Goal: Information Seeking & Learning: Learn about a topic

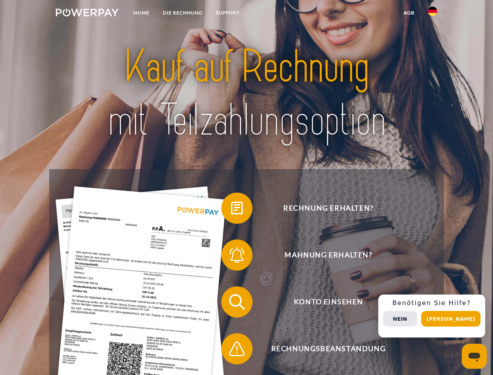
click at [87, 14] on img at bounding box center [87, 13] width 63 height 8
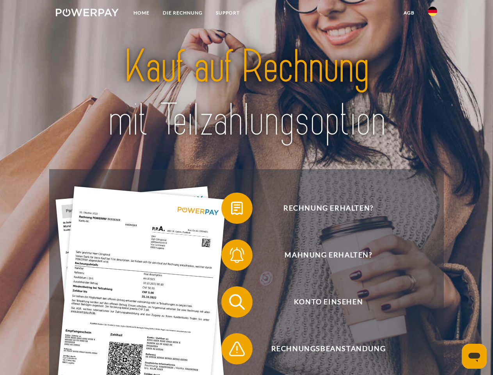
click at [432, 14] on img at bounding box center [432, 11] width 9 height 9
click at [409, 13] on link "agb" at bounding box center [409, 13] width 24 height 14
click at [231, 210] on span at bounding box center [225, 208] width 39 height 39
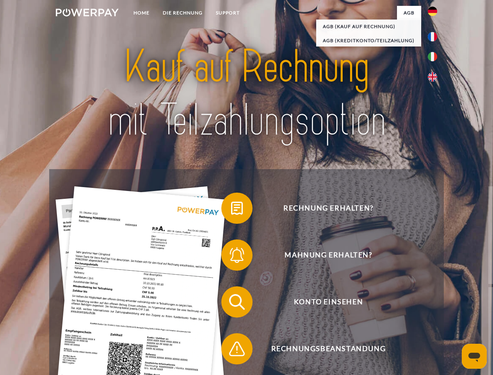
click at [231, 256] on span at bounding box center [225, 254] width 39 height 39
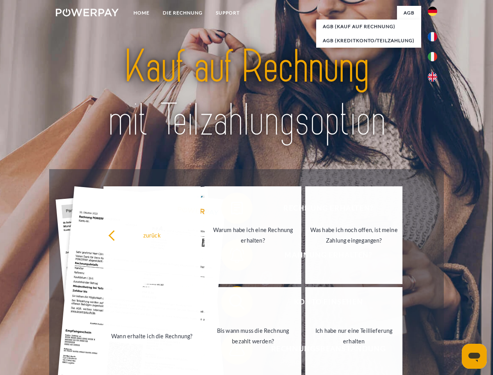
click at [231, 303] on link "Bis wann muss die Rechnung bezahlt werden?" at bounding box center [253, 336] width 97 height 98
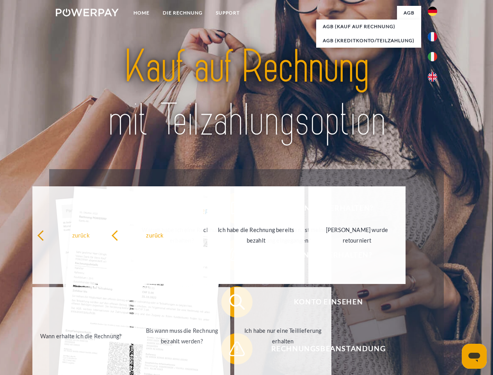
click at [231, 350] on div "zurück Warum habe ich eine Rechnung erhalten? Was habe ich noch offen, ist mein…" at bounding box center [182, 285] width 315 height 201
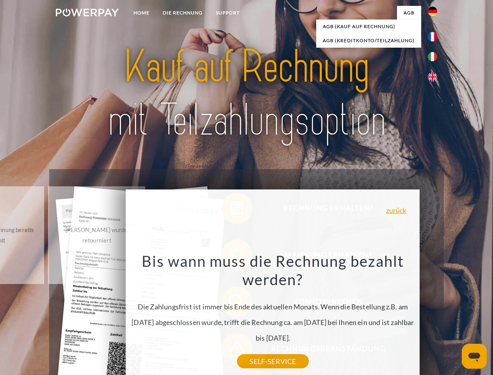
click at [434, 316] on div "Rechnung erhalten? Mahnung erhalten? Konto einsehen" at bounding box center [246, 325] width 394 height 312
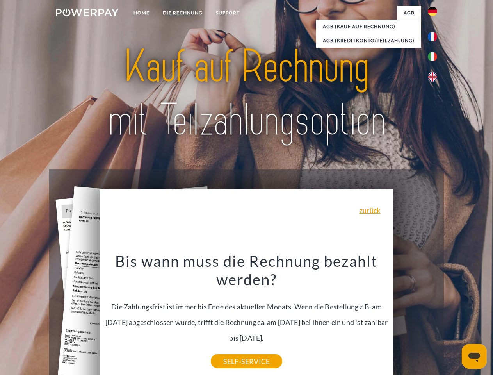
click at [415, 317] on span "Konto einsehen" at bounding box center [328, 301] width 191 height 31
click at [454, 318] on header "Home DIE RECHNUNG SUPPORT" at bounding box center [246, 269] width 493 height 539
